Goal: Task Accomplishment & Management: Manage account settings

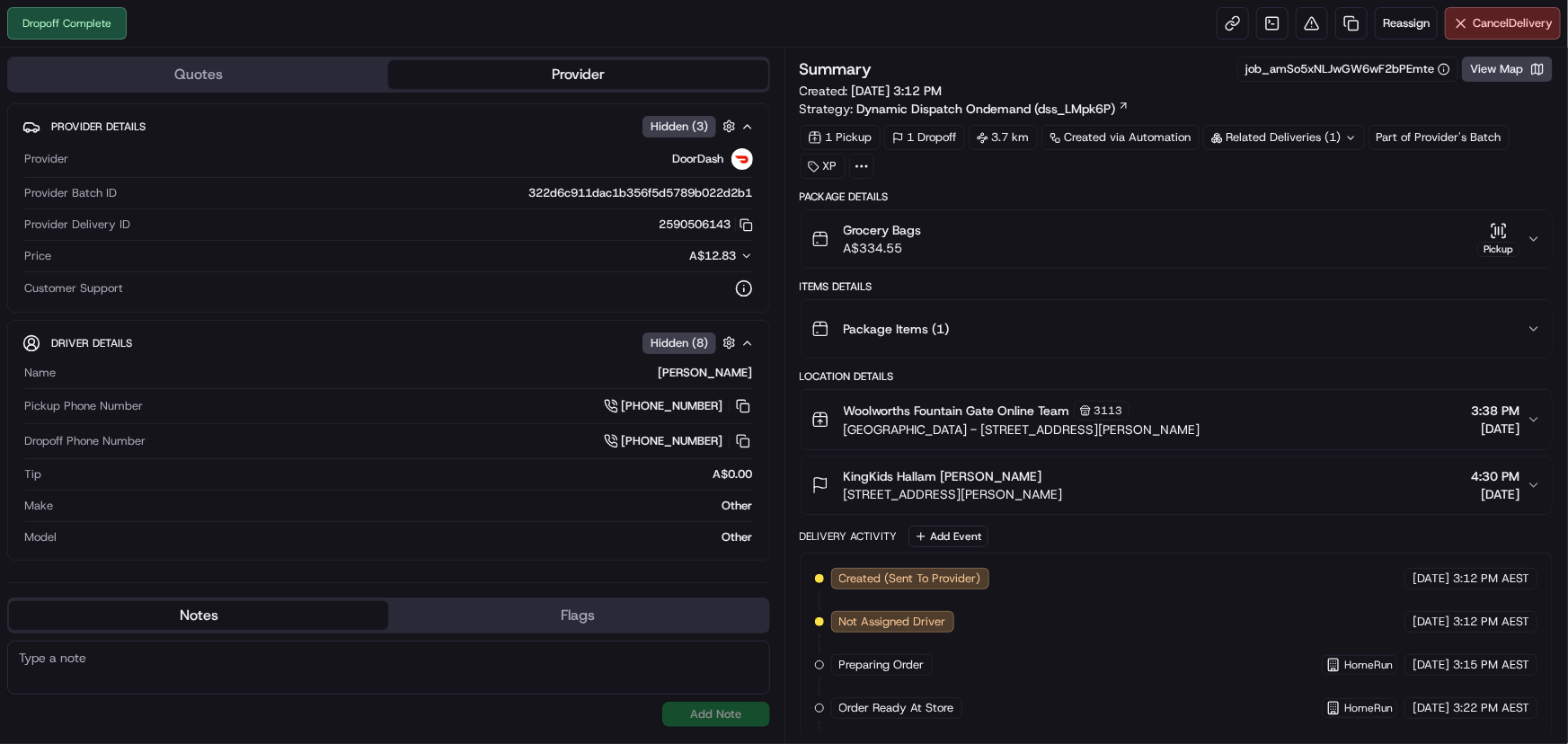
click at [1499, 227] on icon "button" at bounding box center [1499, 230] width 0 height 7
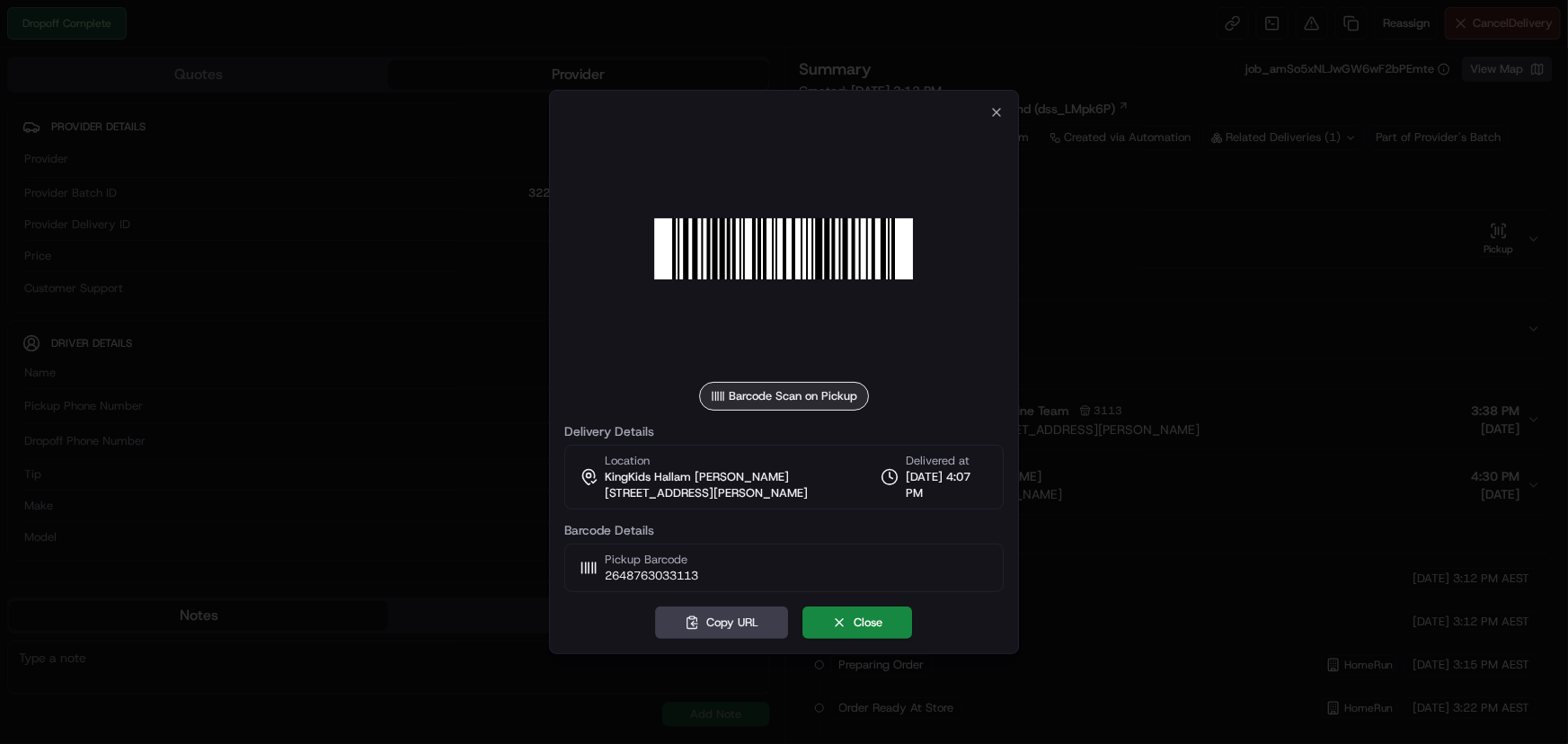
click at [834, 297] on img at bounding box center [784, 249] width 259 height 259
click at [1004, 108] on icon "button" at bounding box center [997, 112] width 15 height 15
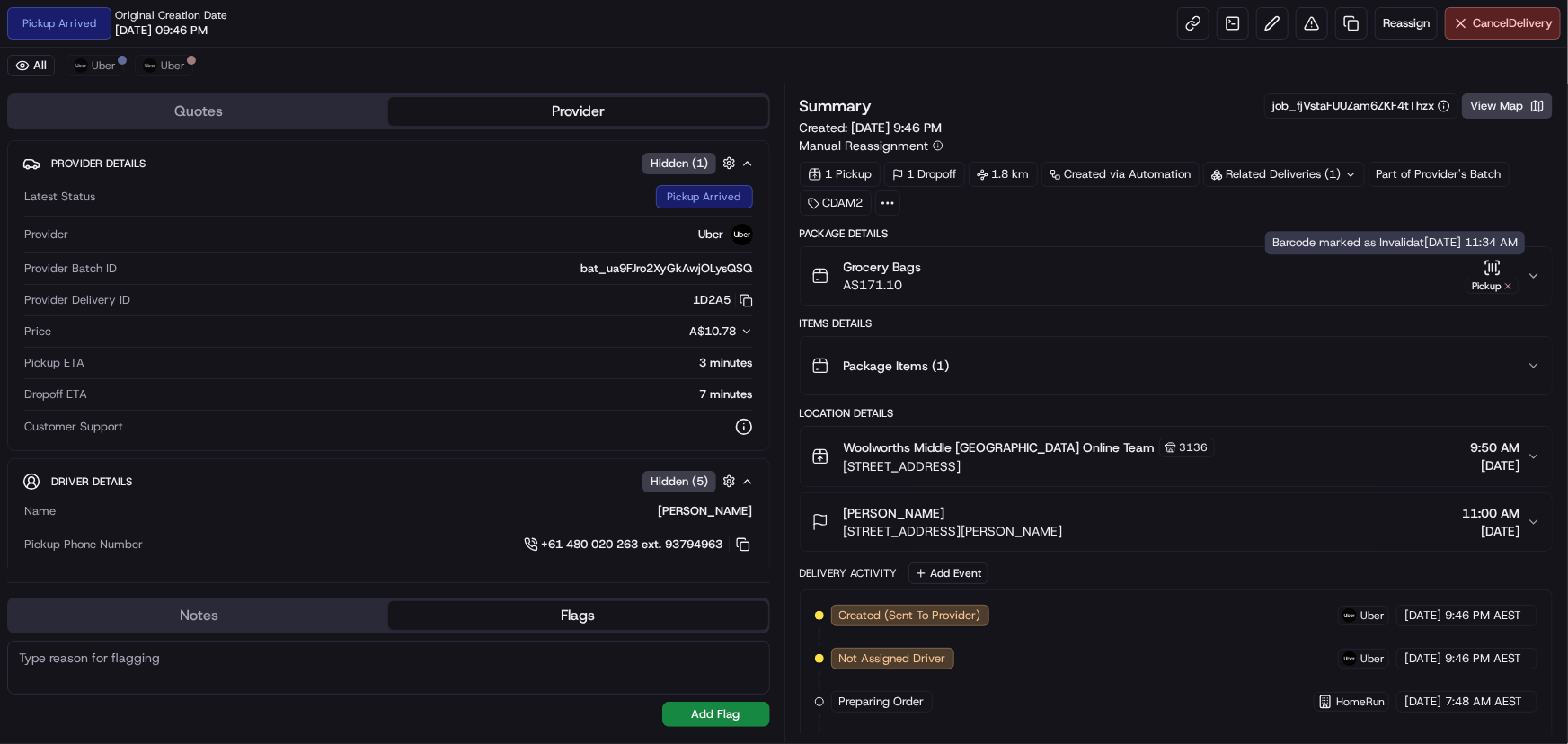
click at [1489, 274] on icon "button" at bounding box center [1493, 267] width 18 height 18
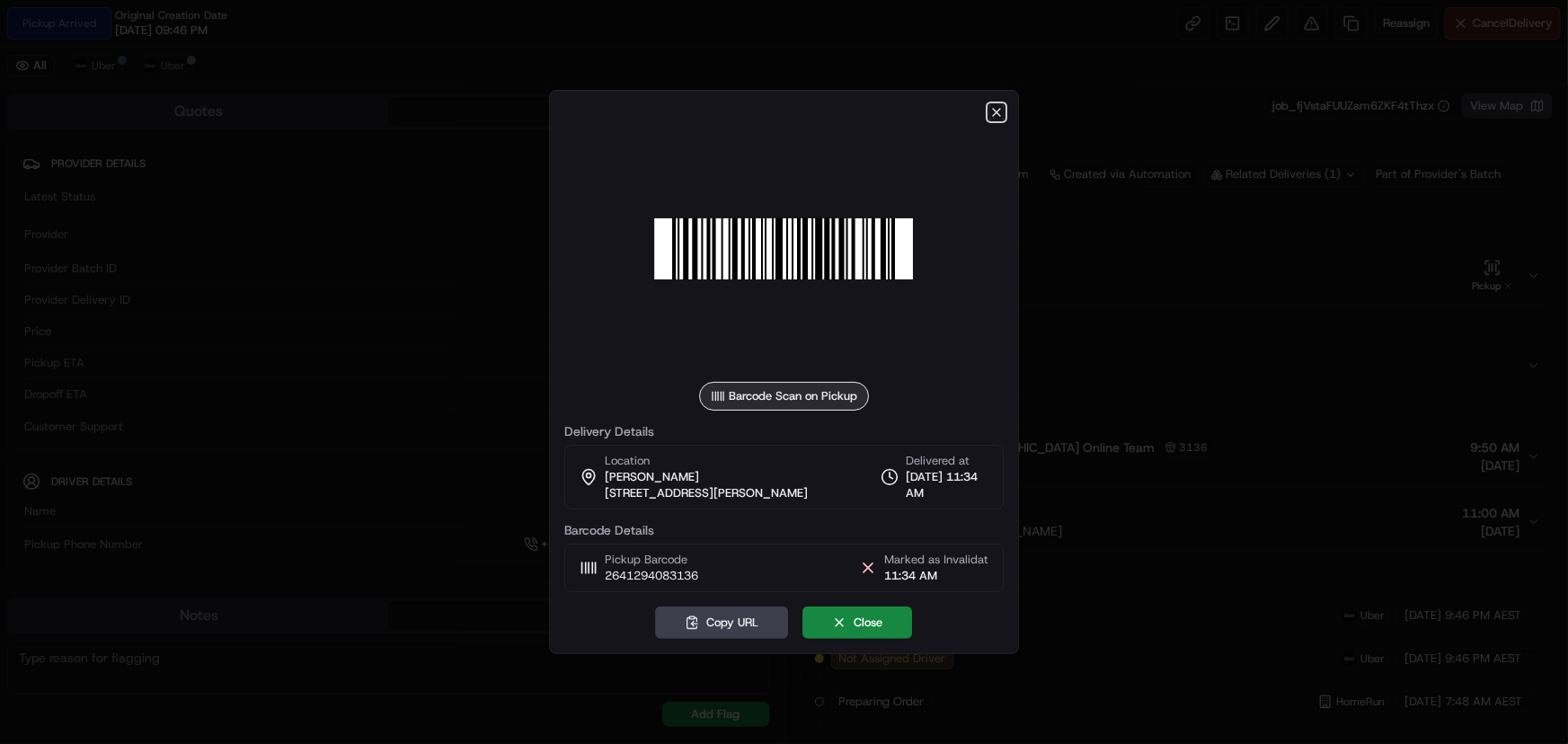
click at [992, 114] on icon "button" at bounding box center [997, 112] width 15 height 15
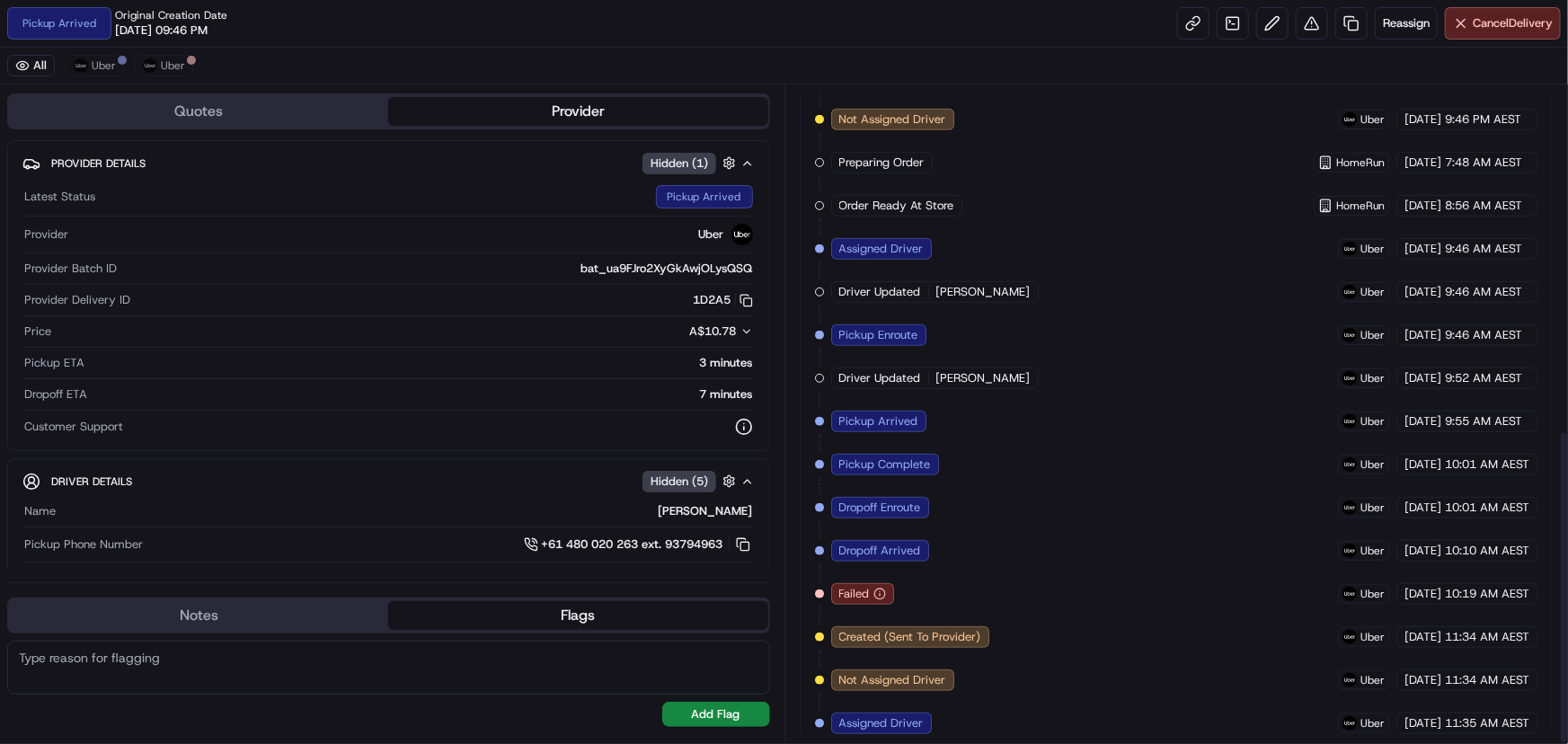
scroll to position [720, 0]
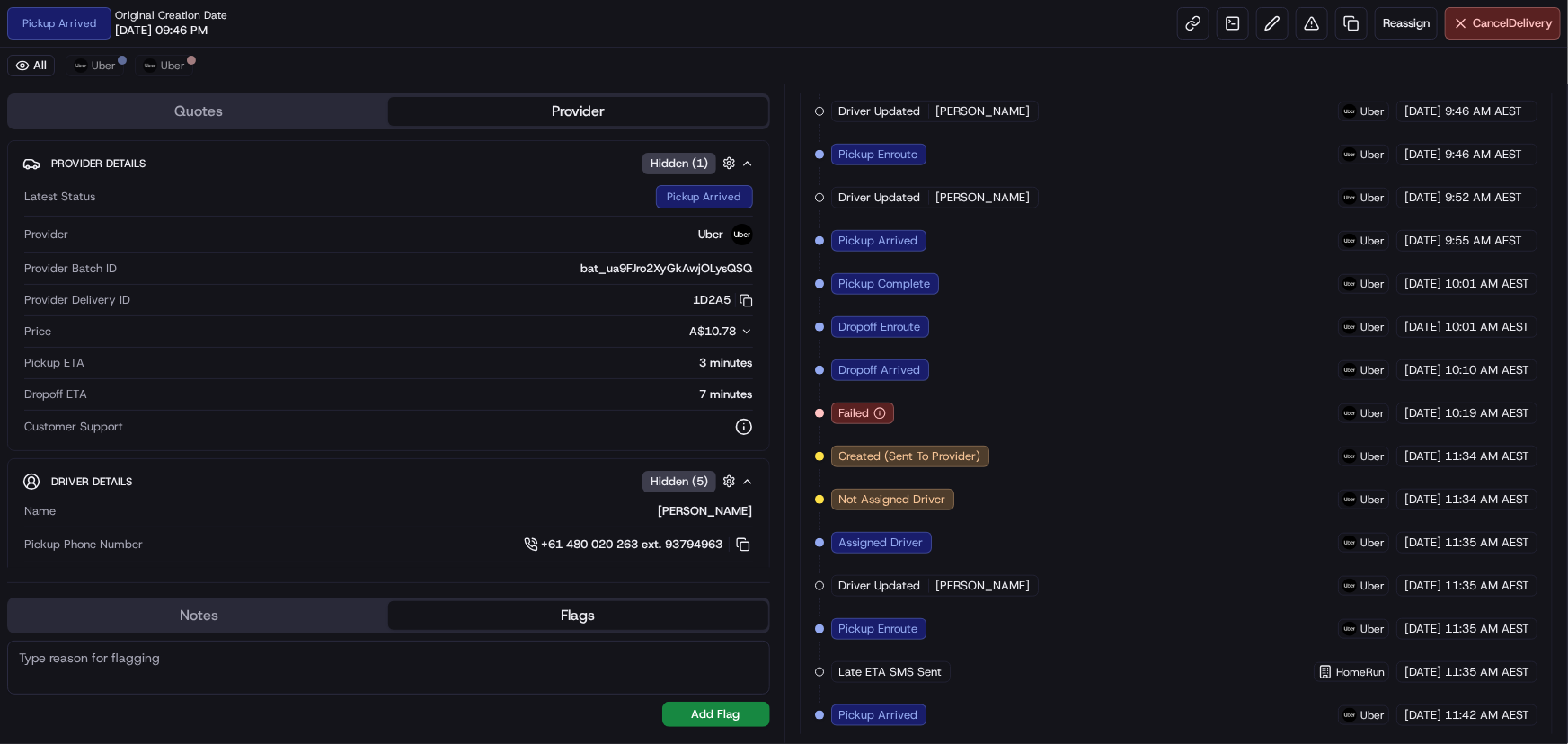
click at [1029, 709] on div "Created (Sent To Provider) Uber 17/08/2025 9:46 PM AEST Not Assigned Driver Ube…" at bounding box center [1176, 305] width 723 height 841
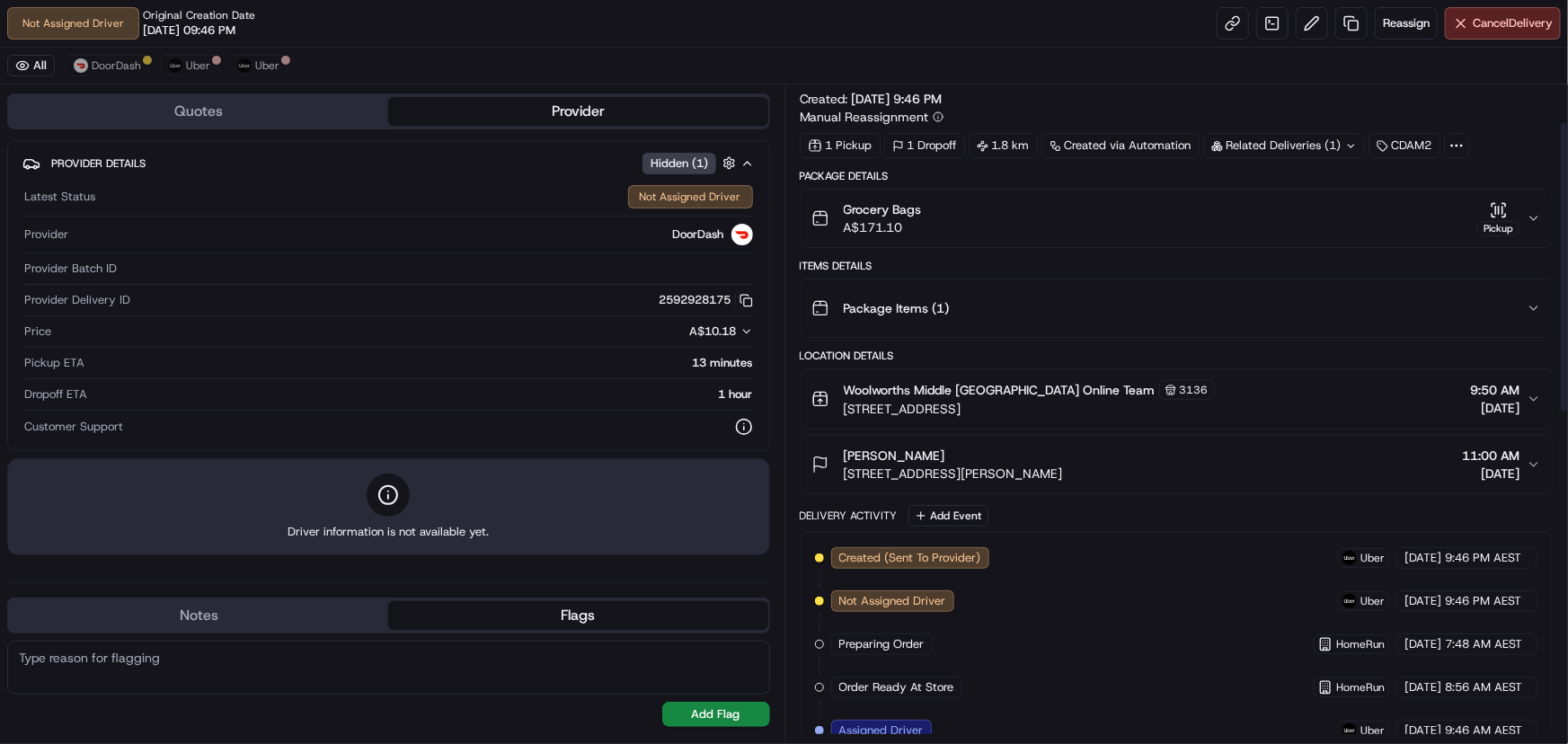
scroll to position [0, 0]
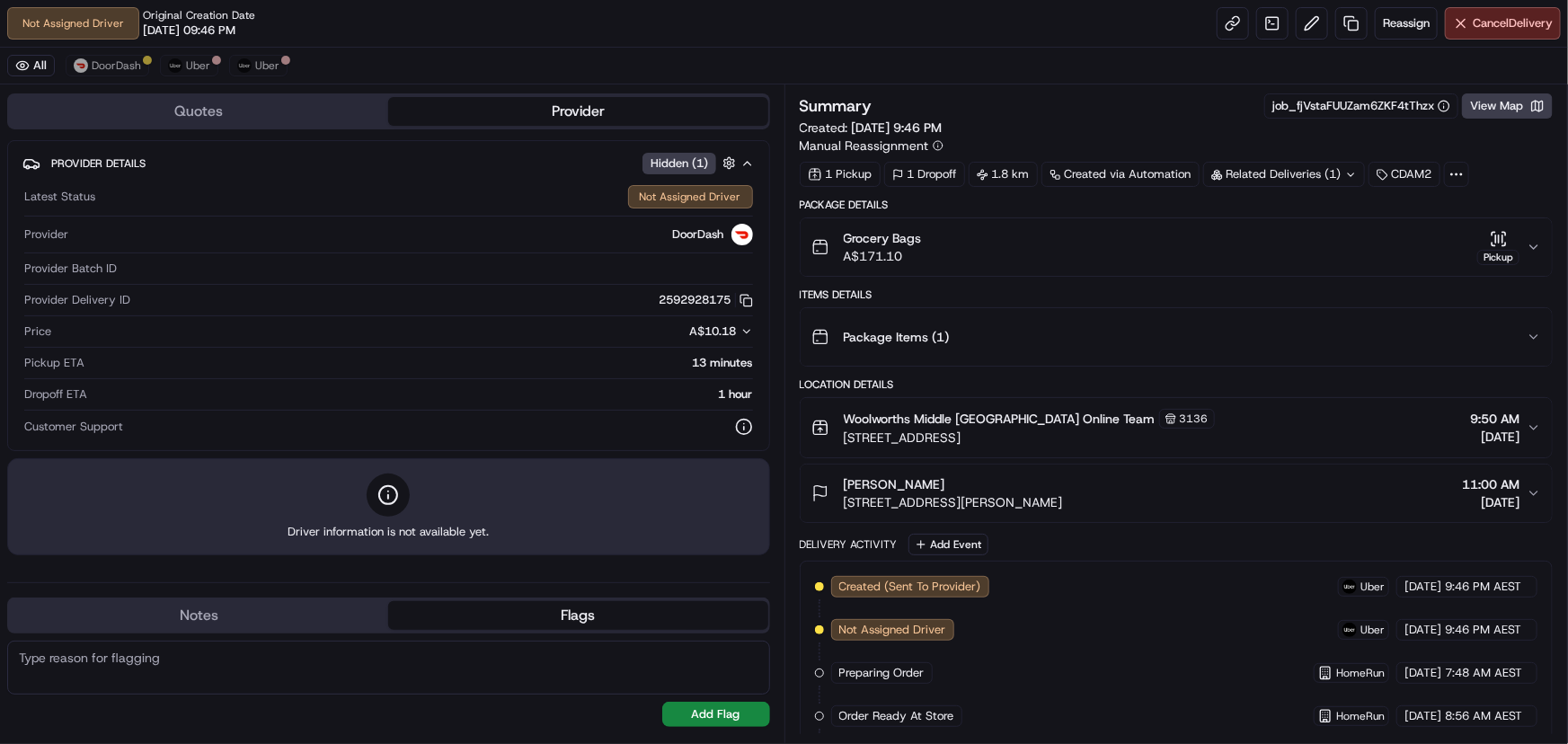
click at [1534, 237] on button "Grocery Bags A$171.10 Pickup" at bounding box center [1176, 247] width 752 height 57
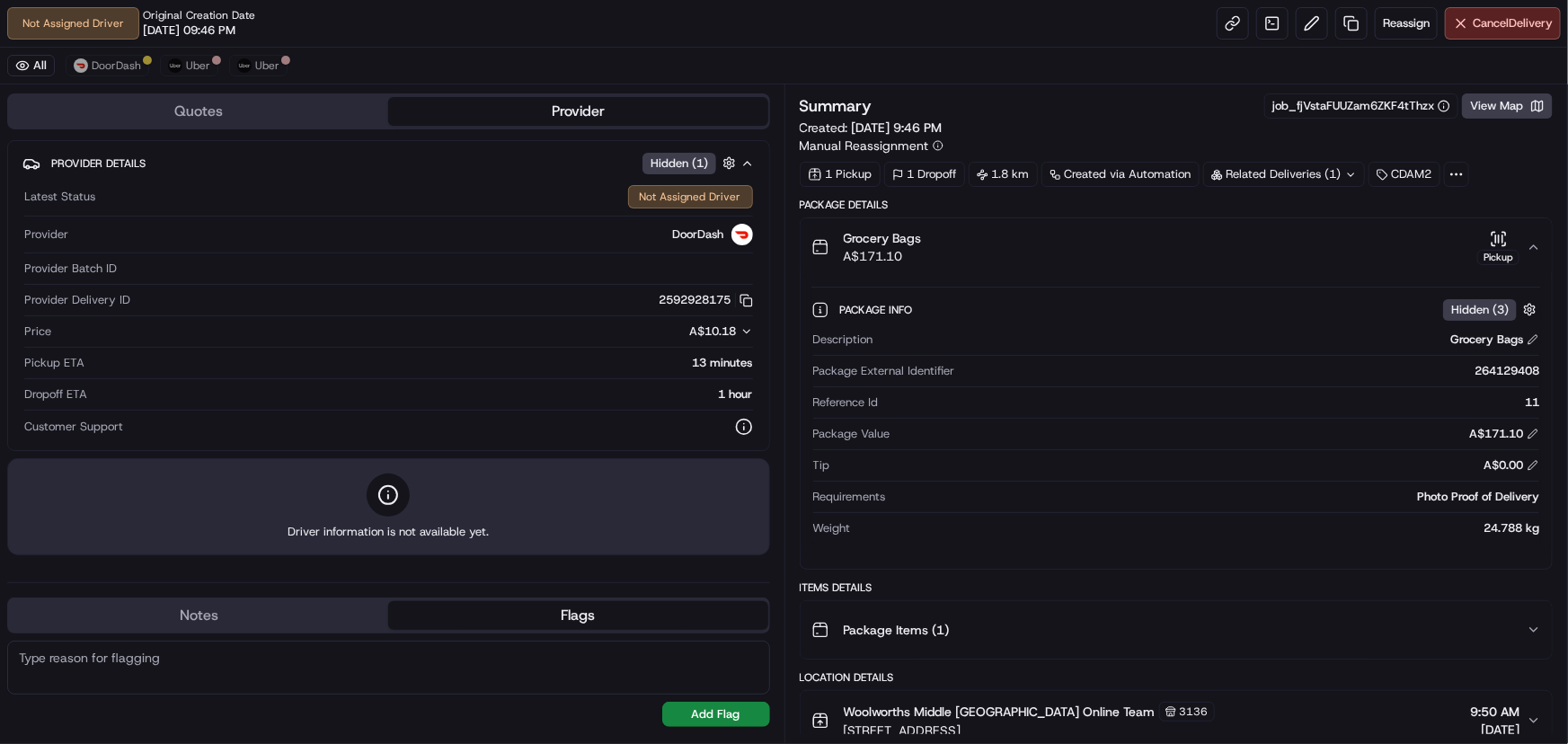
click at [1485, 304] on span "Hidden ( 3 )" at bounding box center [1480, 310] width 57 height 16
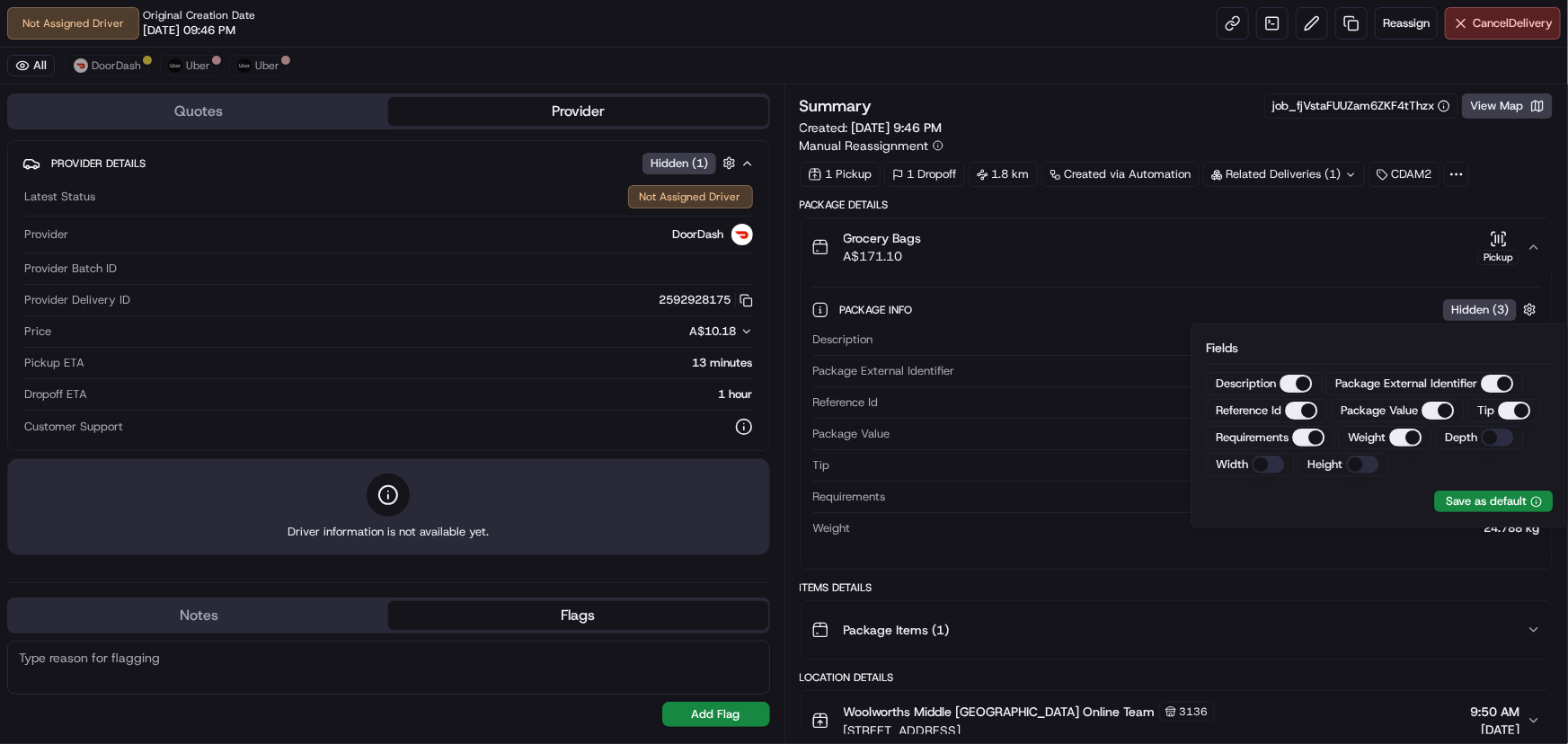
click at [1485, 304] on span "Hidden ( 3 )" at bounding box center [1480, 310] width 57 height 16
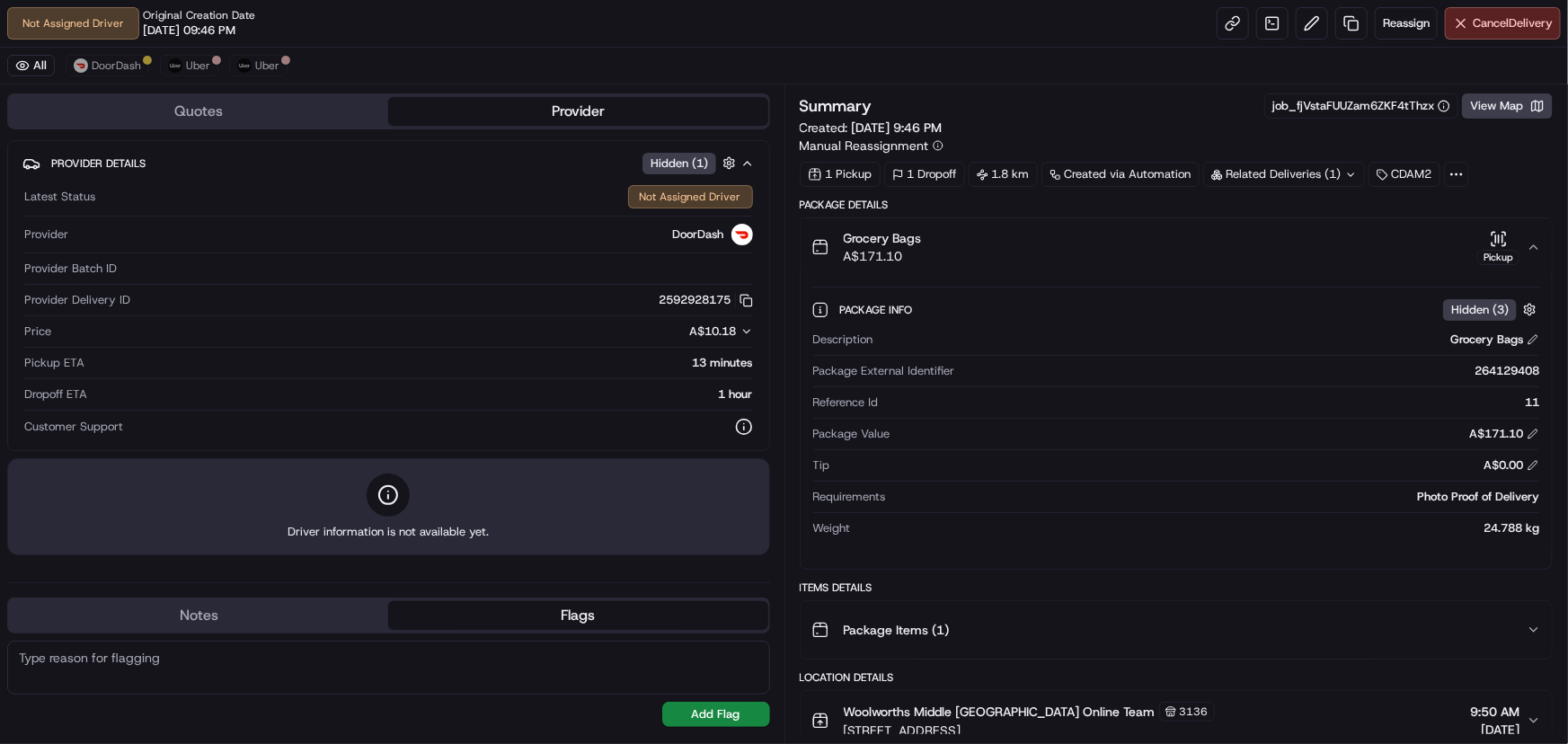
click at [1485, 251] on div "Pickup" at bounding box center [1498, 257] width 42 height 15
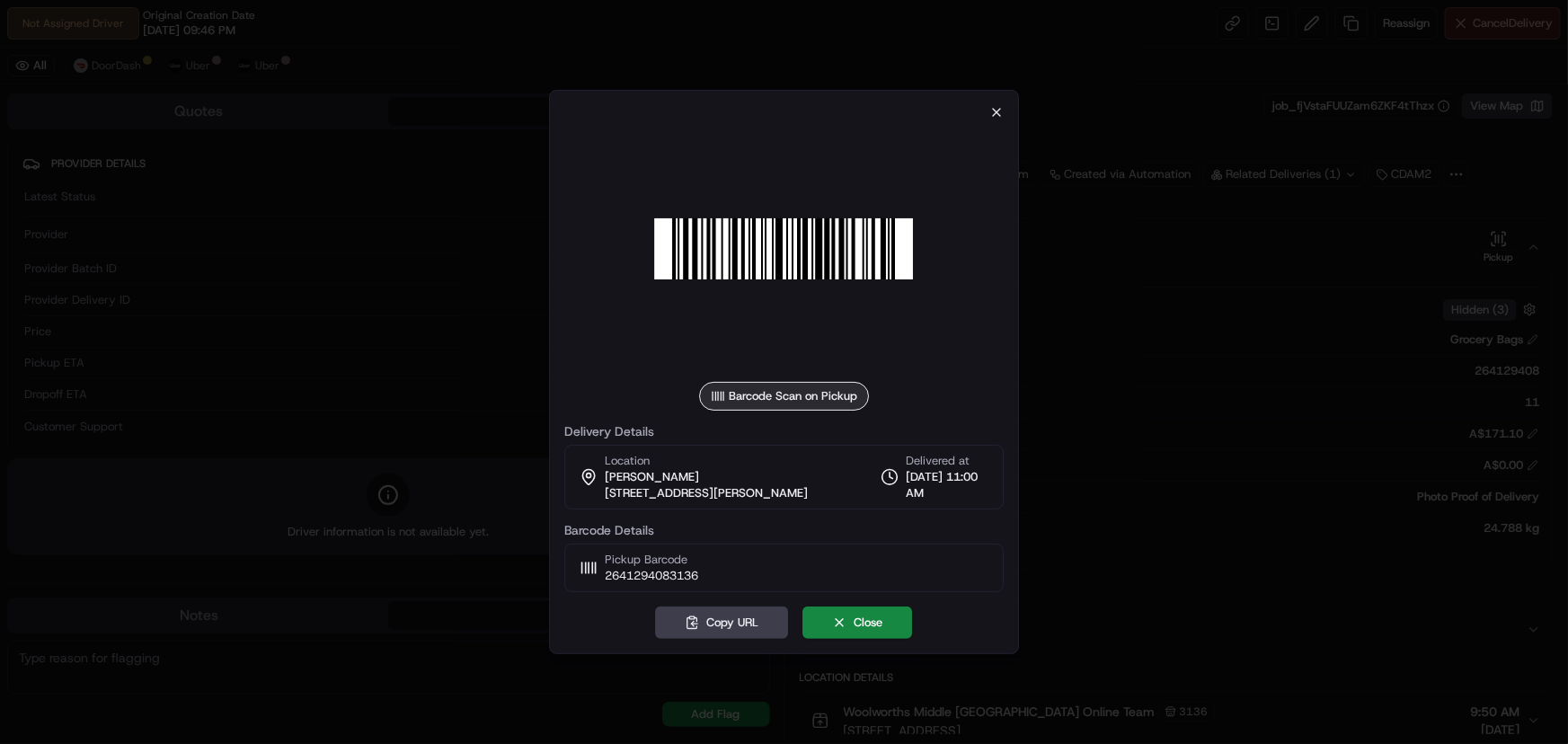
click at [991, 122] on div at bounding box center [784, 249] width 440 height 259
click at [998, 115] on icon "button" at bounding box center [997, 112] width 15 height 15
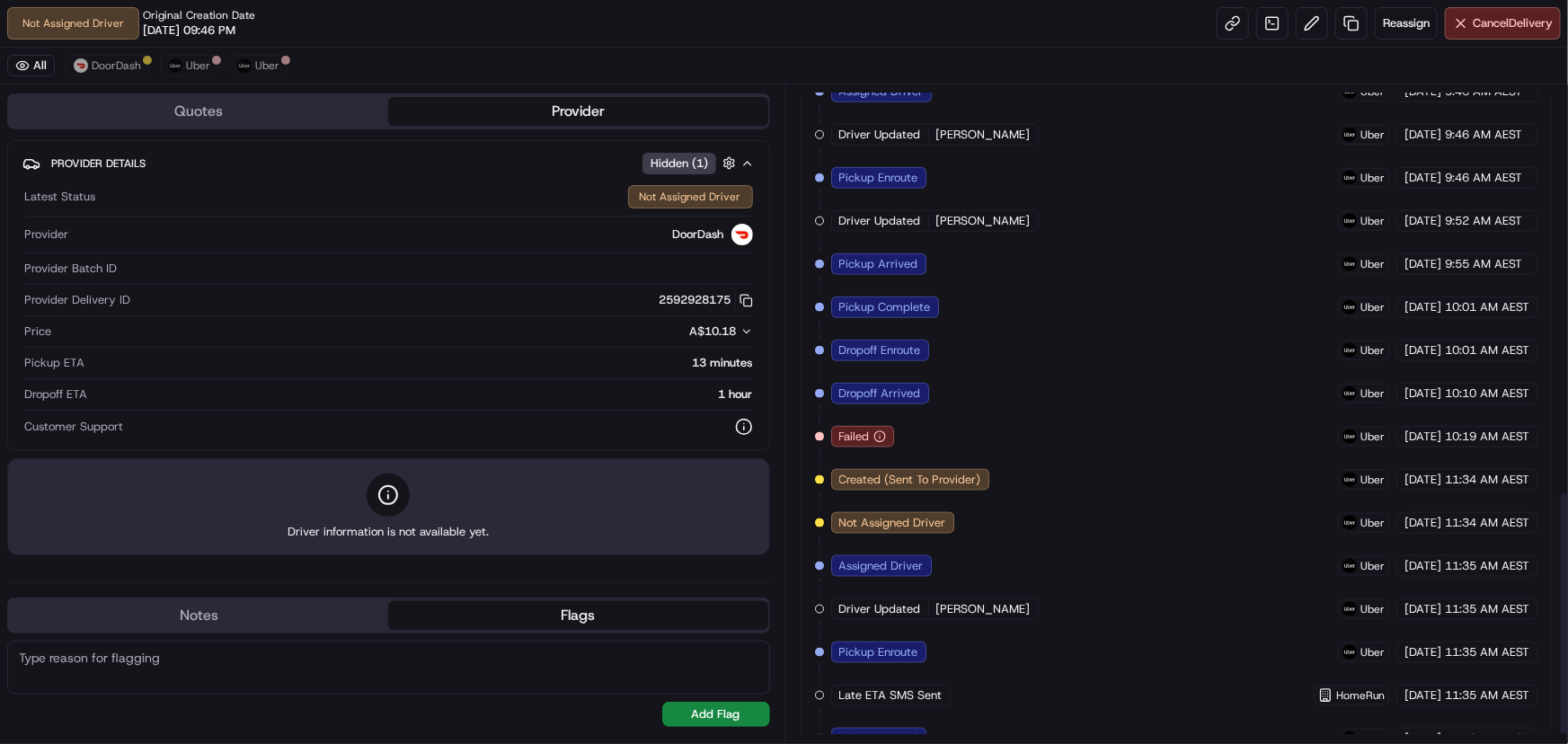
scroll to position [1113, 0]
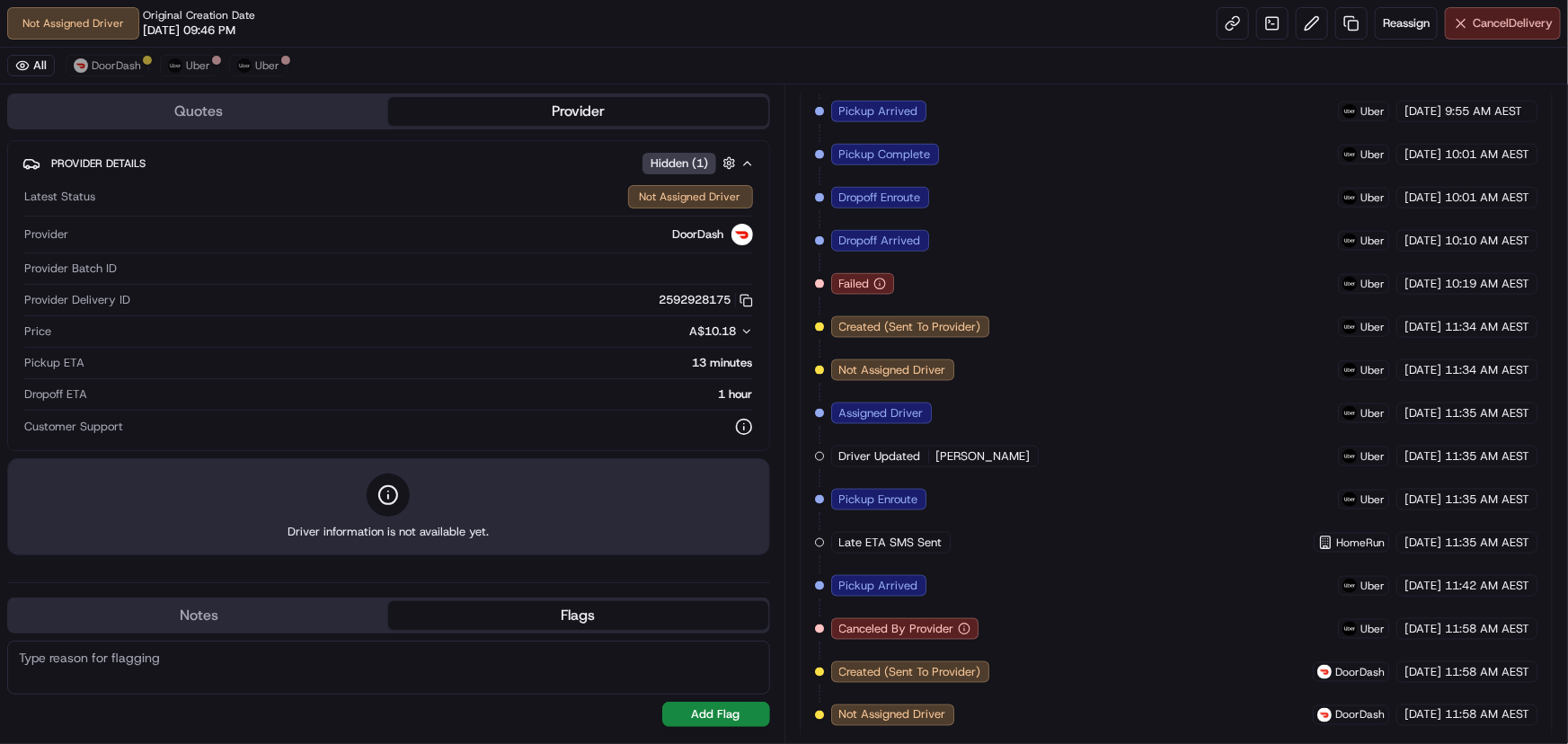
click at [1482, 14] on button "Cancel Delivery" at bounding box center [1503, 23] width 115 height 33
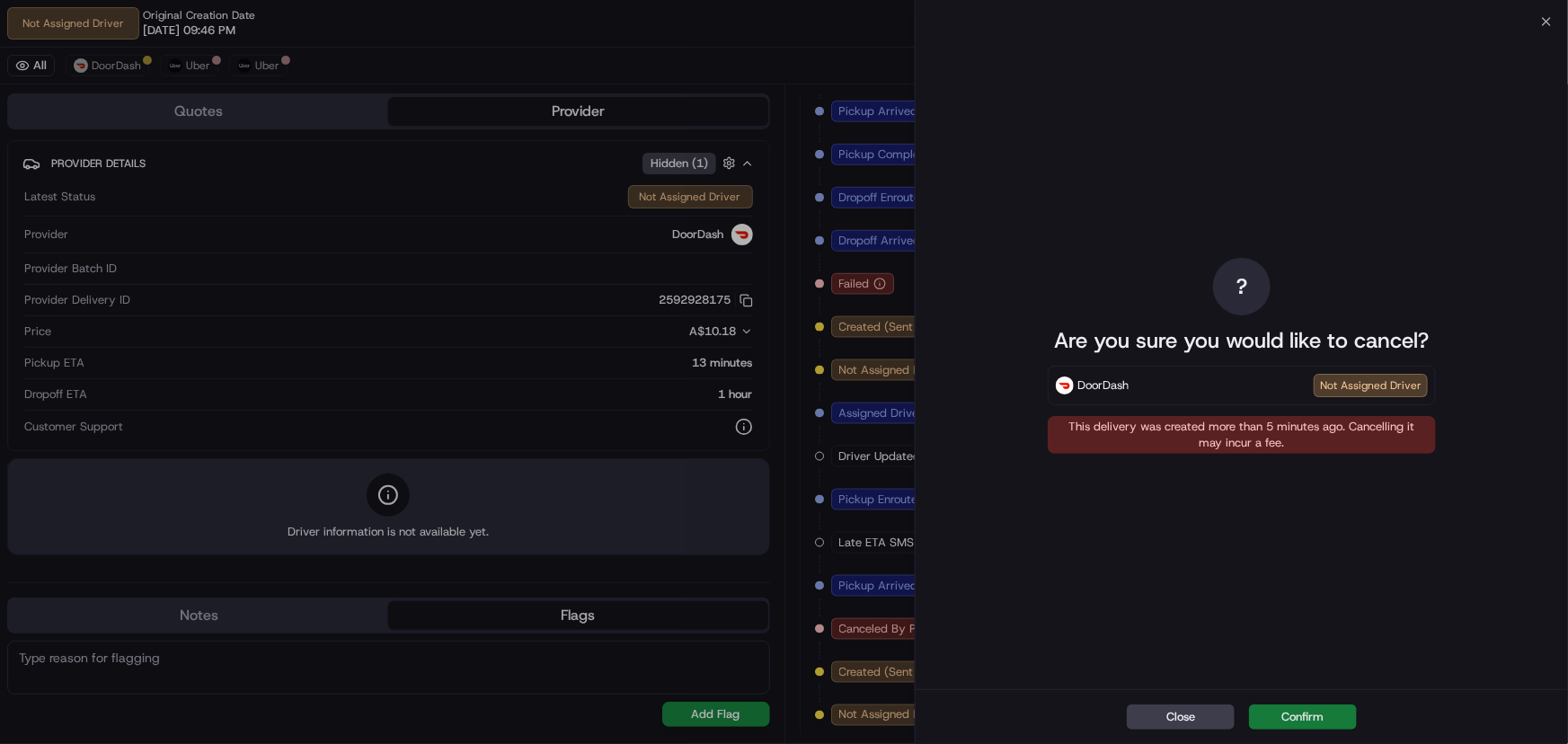
click at [1264, 708] on button "Confirm" at bounding box center [1303, 717] width 108 height 26
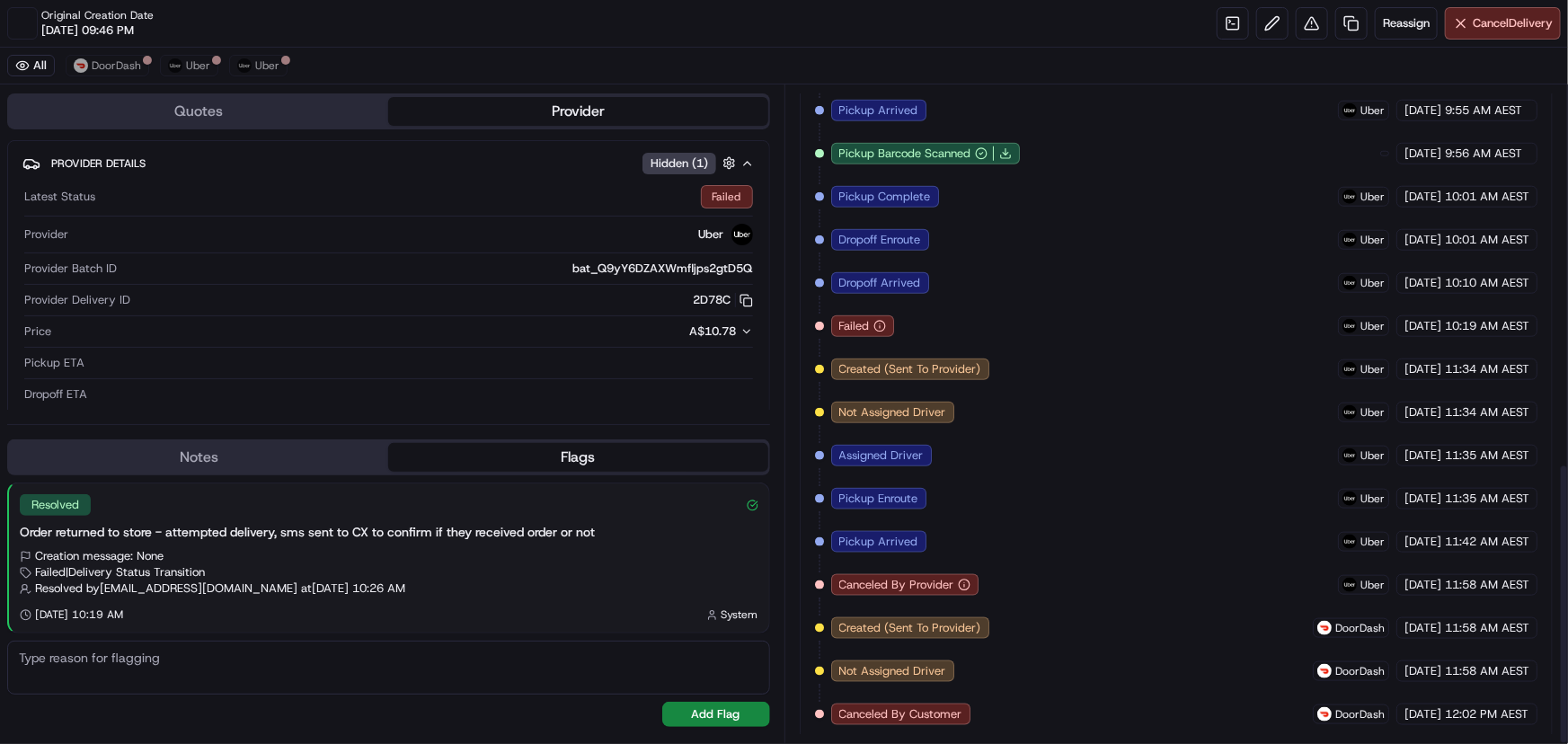
scroll to position [1142, 0]
